Goal: Download file/media

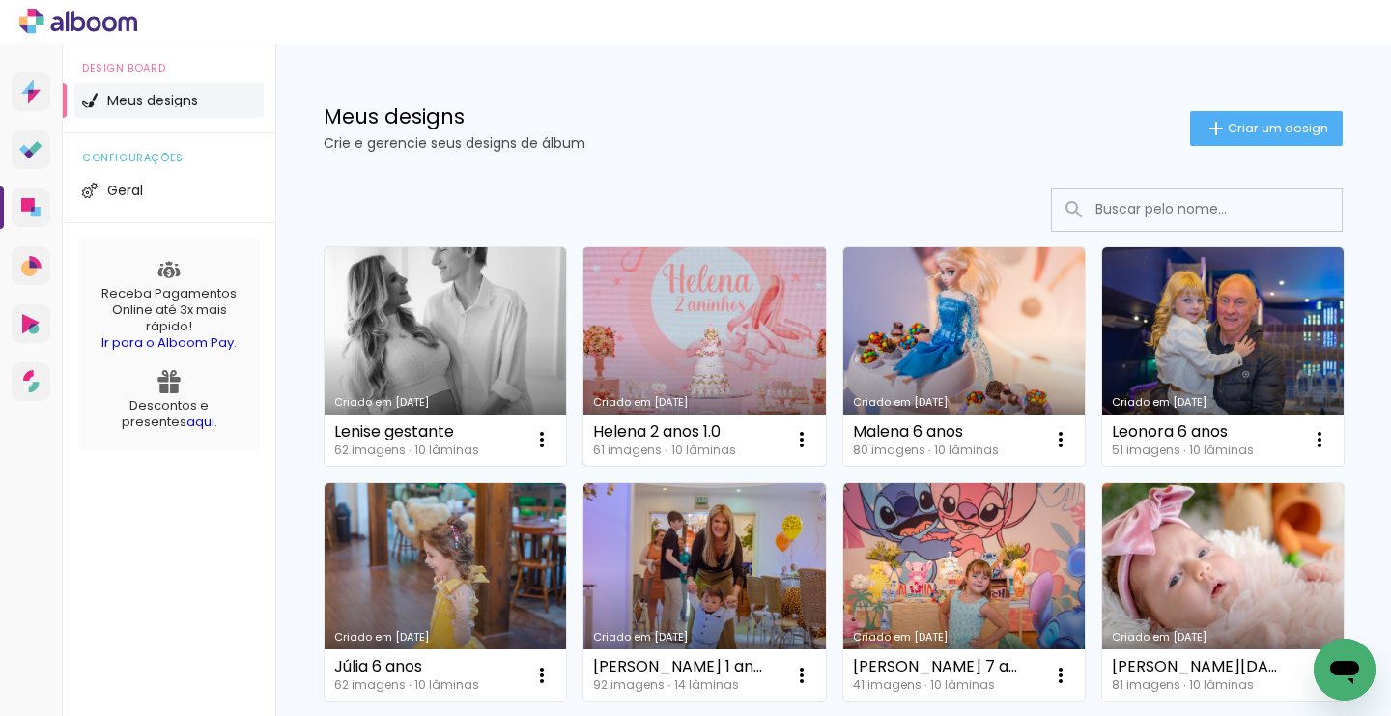
click at [728, 327] on link "Criado em [DATE]" at bounding box center [703, 356] width 241 height 218
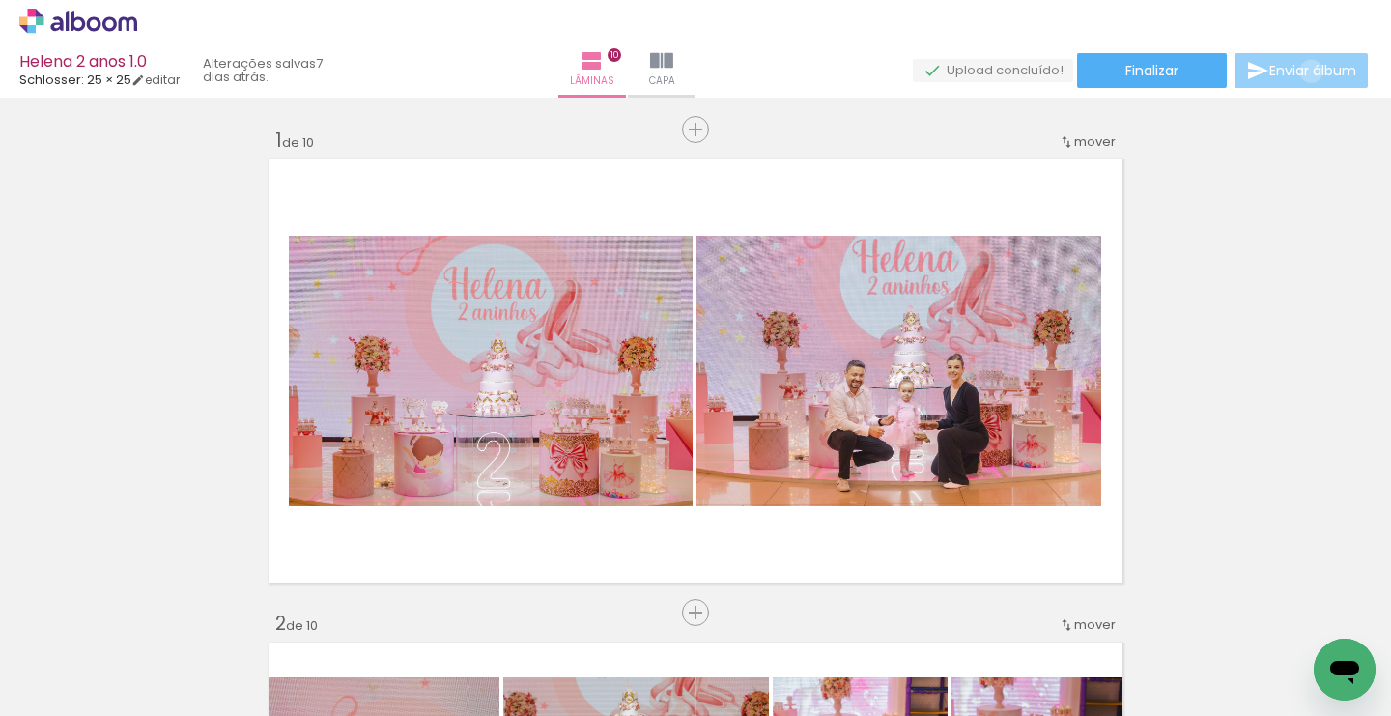
click at [1306, 71] on span "Enviar álbum" at bounding box center [1312, 71] width 87 height 14
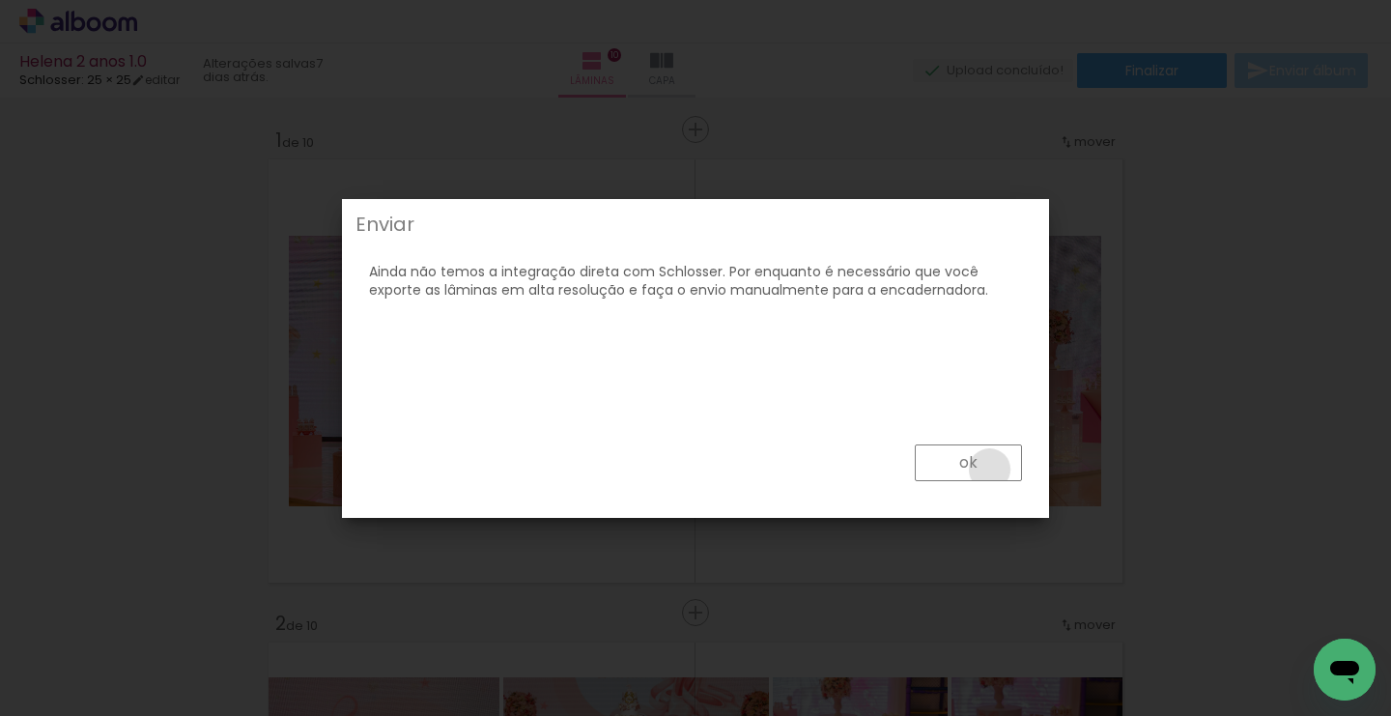
click at [0, 0] on paper-button "ok" at bounding box center [0, 0] width 0 height 0
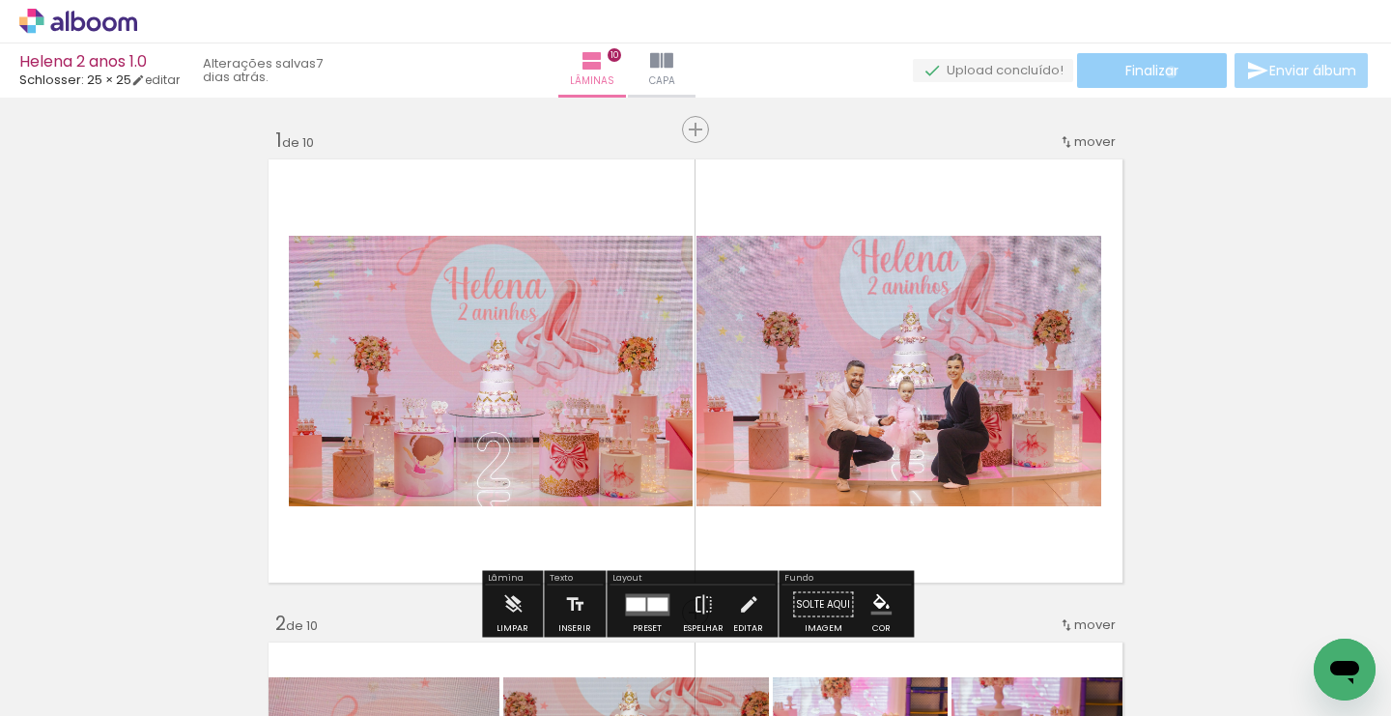
click at [1164, 71] on span "Finalizar" at bounding box center [1151, 71] width 53 height 14
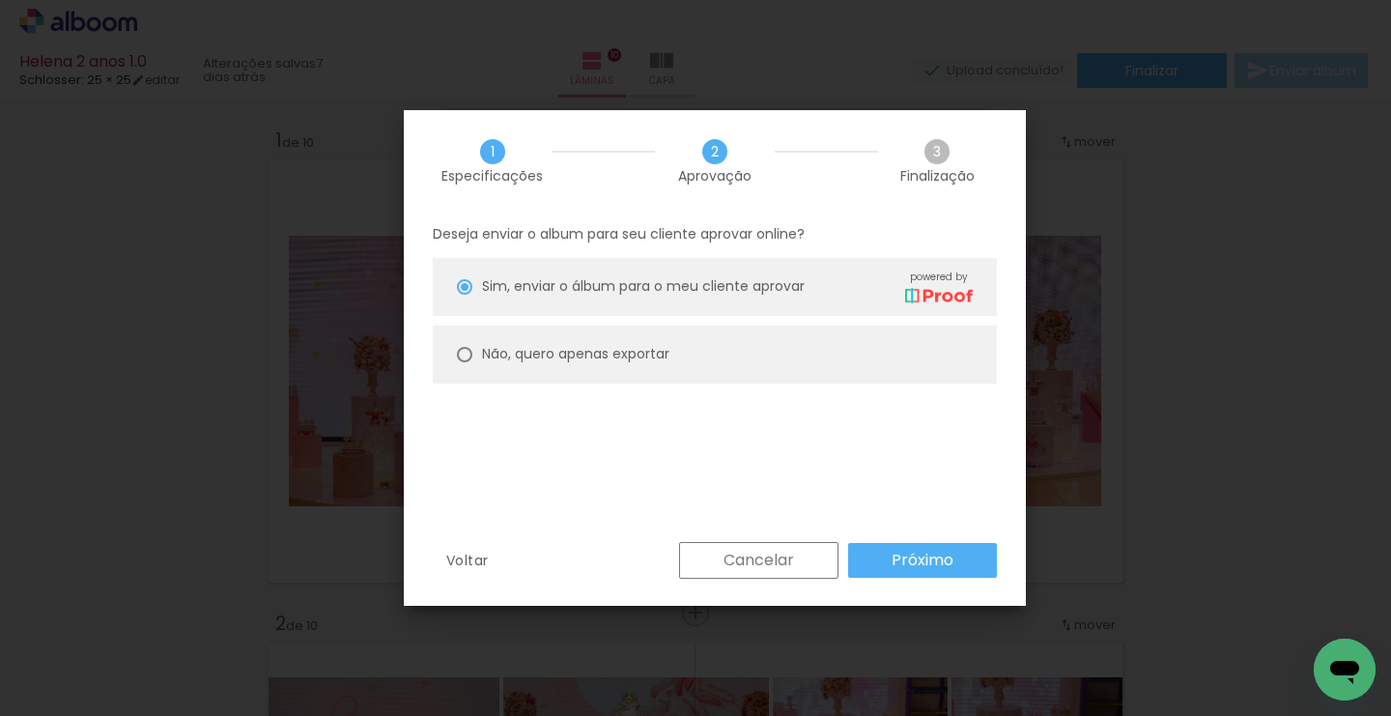
click at [0, 0] on slot "Não, quero apenas exportar" at bounding box center [0, 0] width 0 height 0
type paper-radio-button "on"
click at [0, 0] on slot "Próximo" at bounding box center [0, 0] width 0 height 0
type input "Alta, 300 DPI"
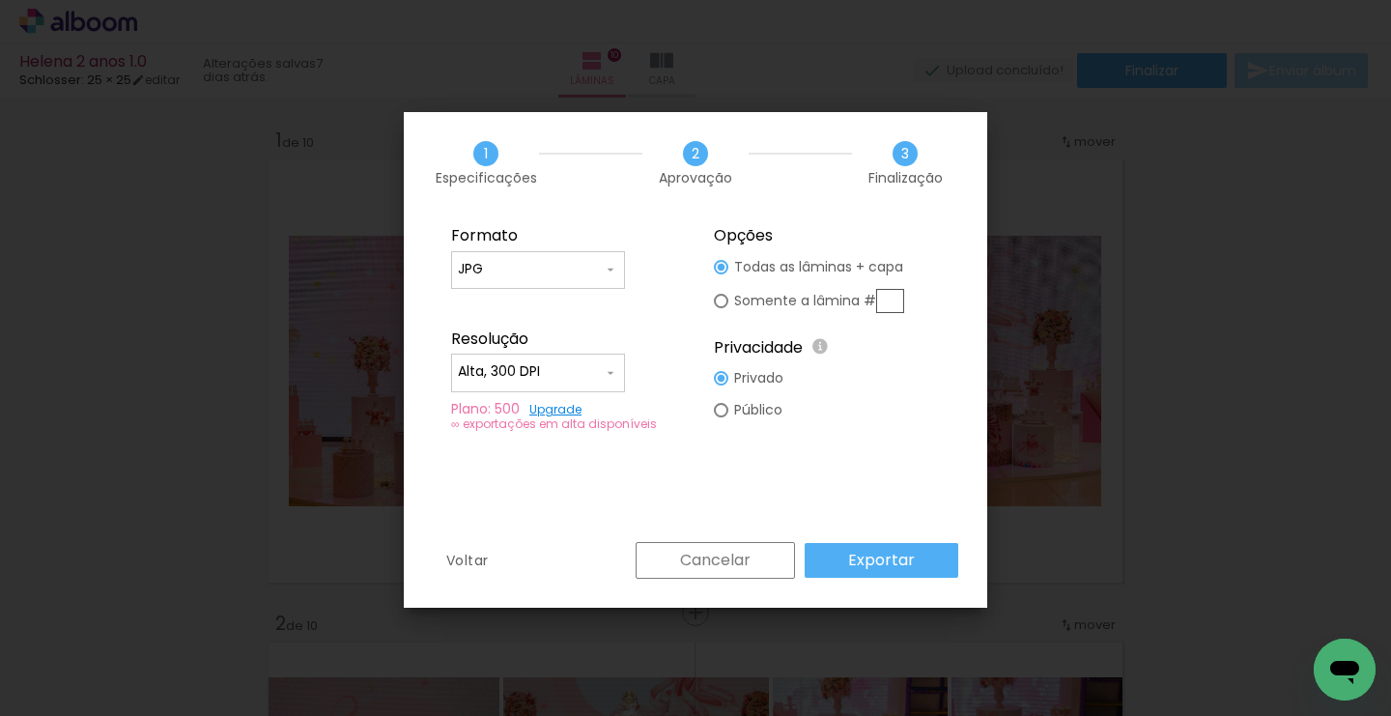
click at [0, 0] on slot "Exportar" at bounding box center [0, 0] width 0 height 0
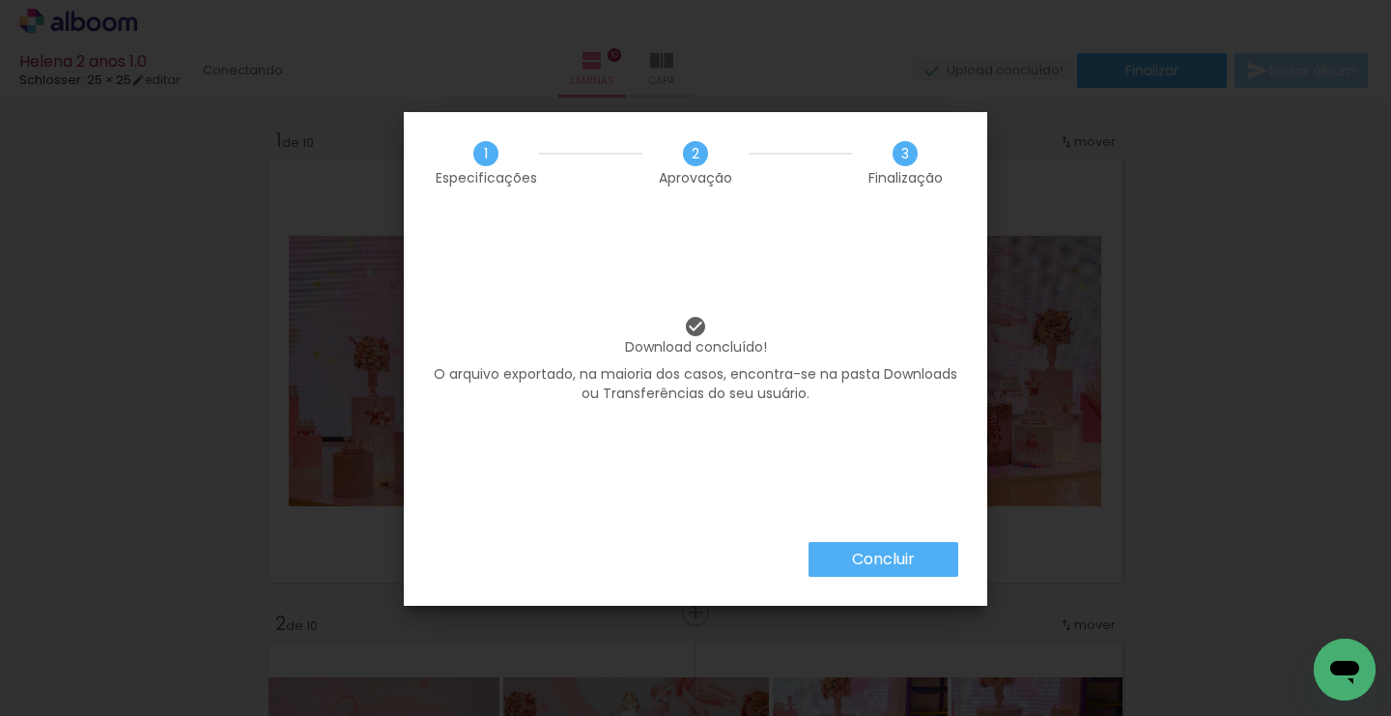
click at [0, 0] on slot "Concluir" at bounding box center [0, 0] width 0 height 0
